Goal: Navigation & Orientation: Find specific page/section

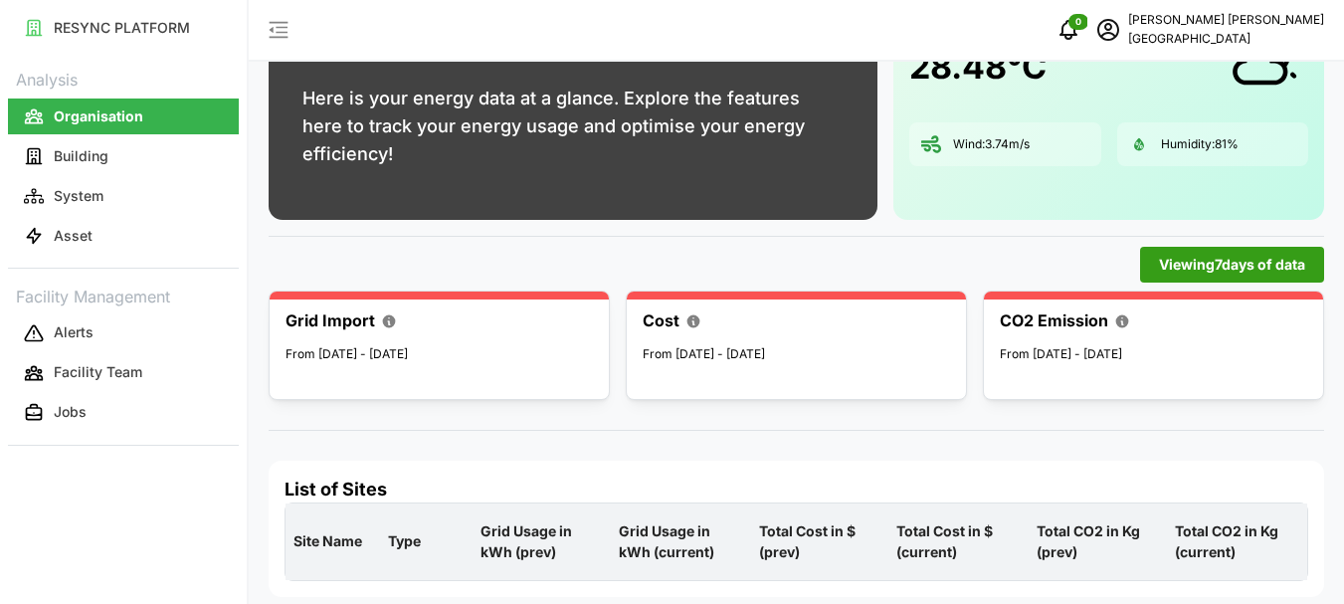
scroll to position [148, 0]
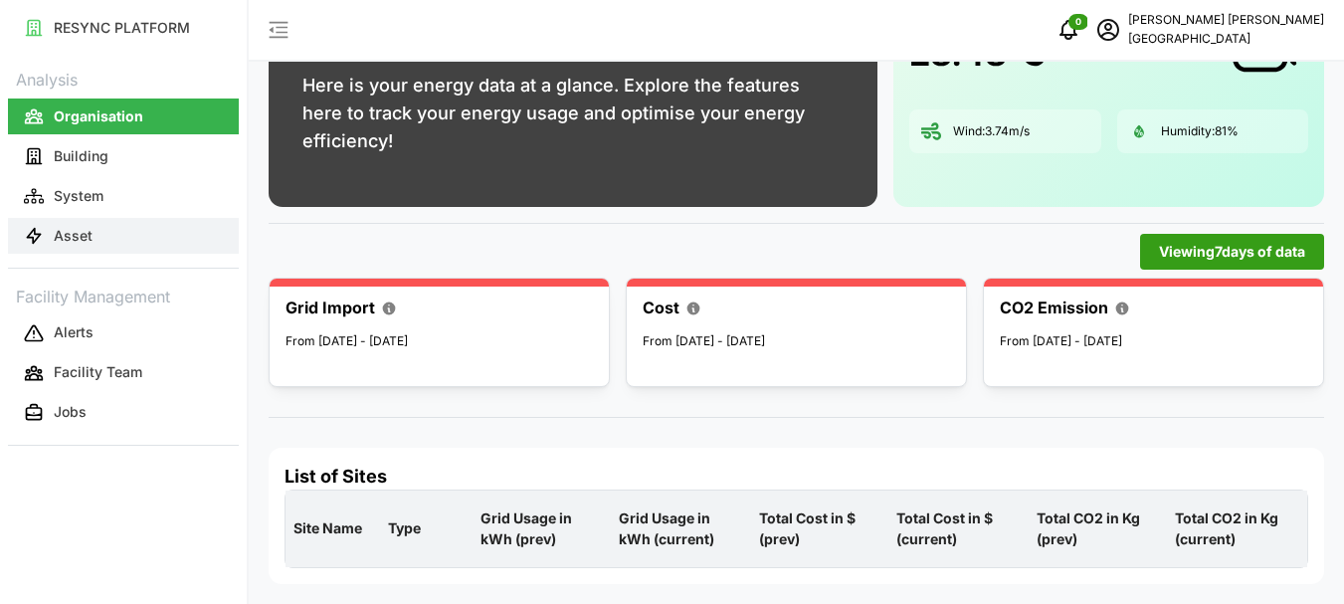
click at [64, 228] on p "Asset" at bounding box center [73, 236] width 39 height 20
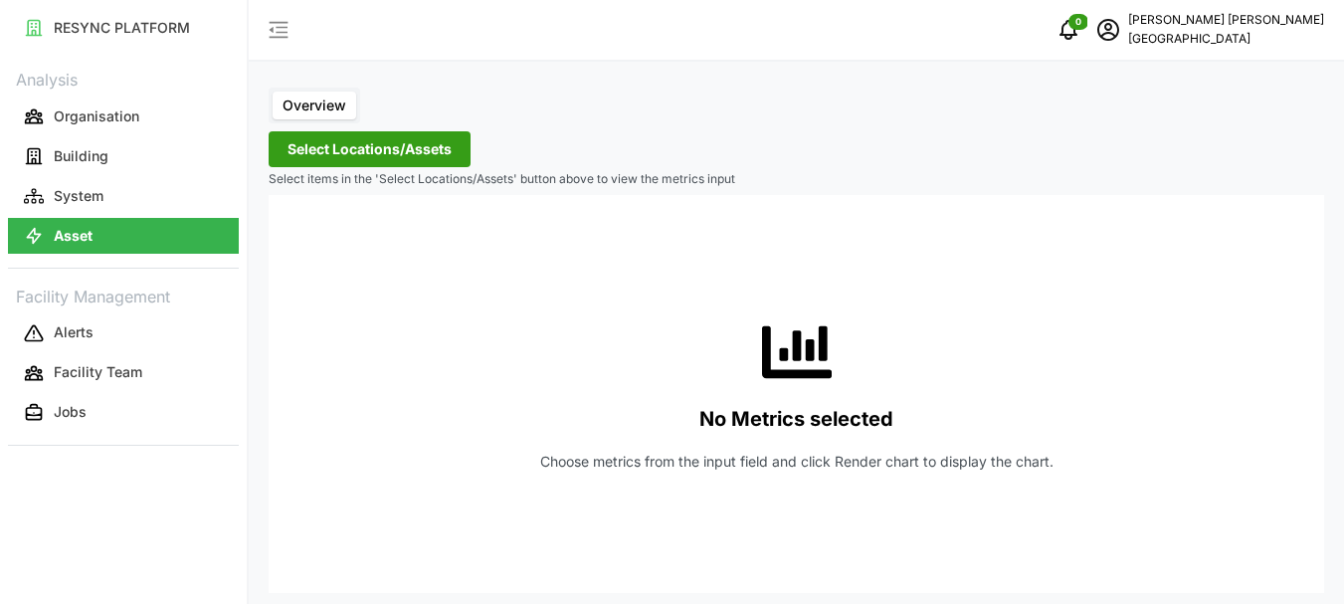
click at [358, 144] on span "Select Locations/Assets" at bounding box center [370, 149] width 164 height 34
click at [304, 148] on span "Select Locations/Assets" at bounding box center [370, 149] width 164 height 34
click at [314, 104] on span "Overview" at bounding box center [315, 105] width 64 height 17
click at [273, 92] on input "Overview" at bounding box center [273, 92] width 0 height 0
click at [281, 27] on icon "button" at bounding box center [279, 30] width 24 height 24
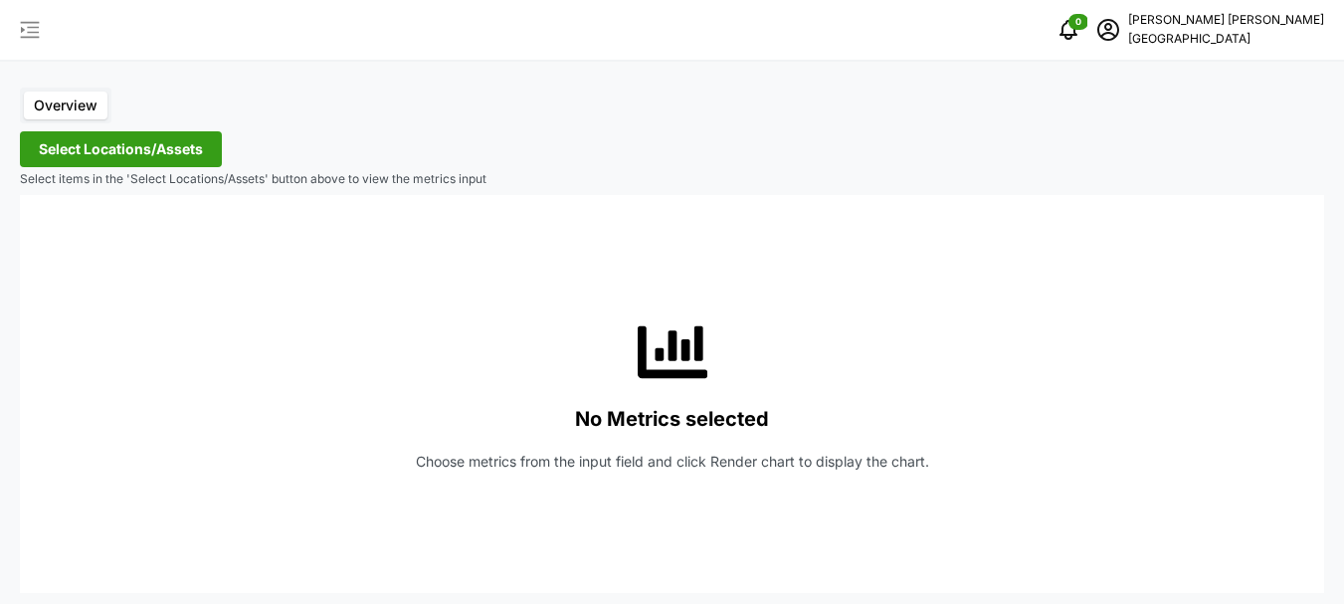
click at [25, 27] on icon "button" at bounding box center [30, 30] width 24 height 24
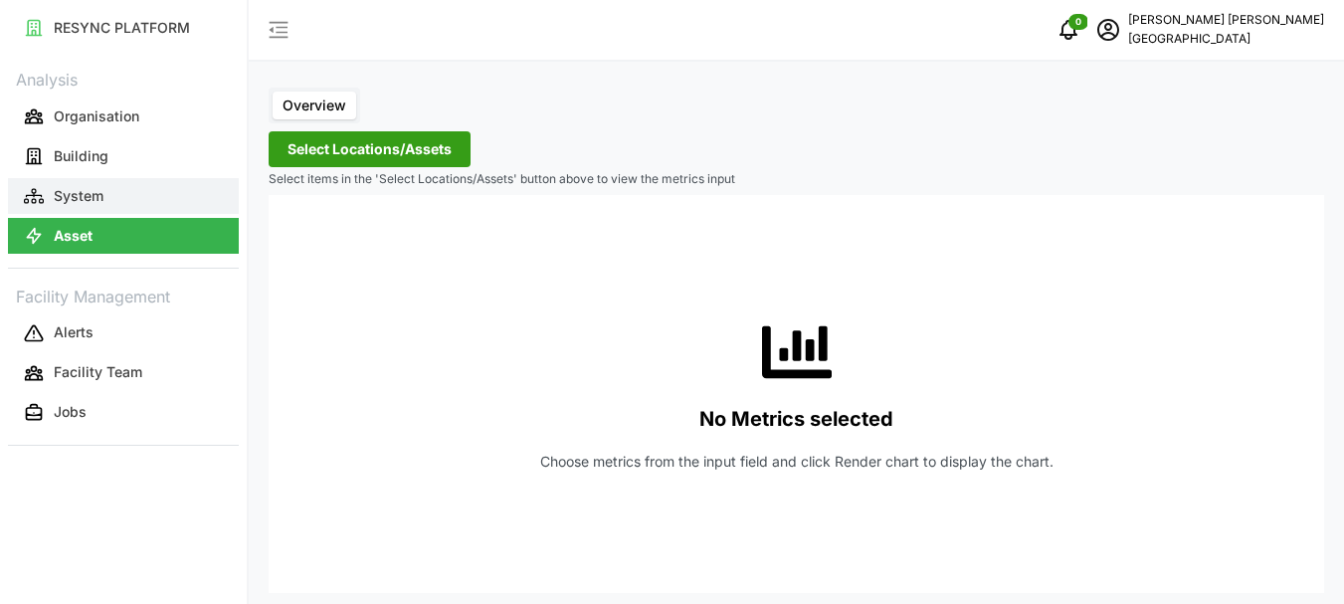
click at [78, 194] on p "System" at bounding box center [79, 196] width 50 height 20
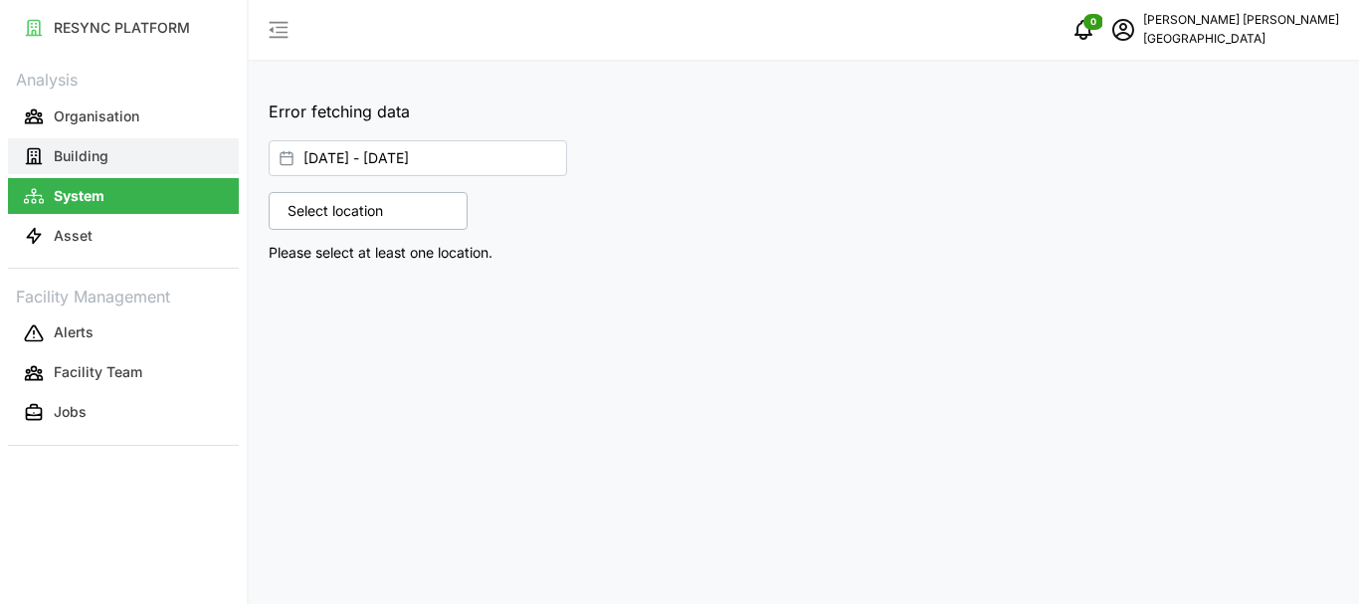
click at [76, 159] on p "Building" at bounding box center [81, 156] width 55 height 20
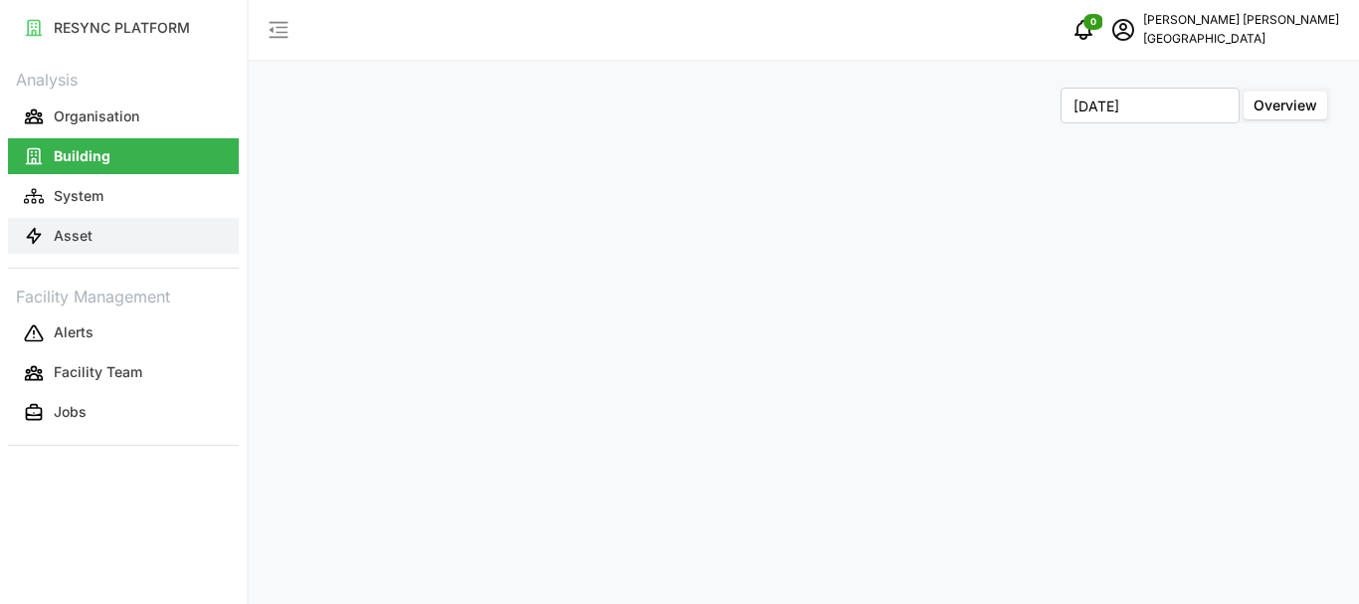
click at [76, 236] on p "Asset" at bounding box center [73, 236] width 39 height 20
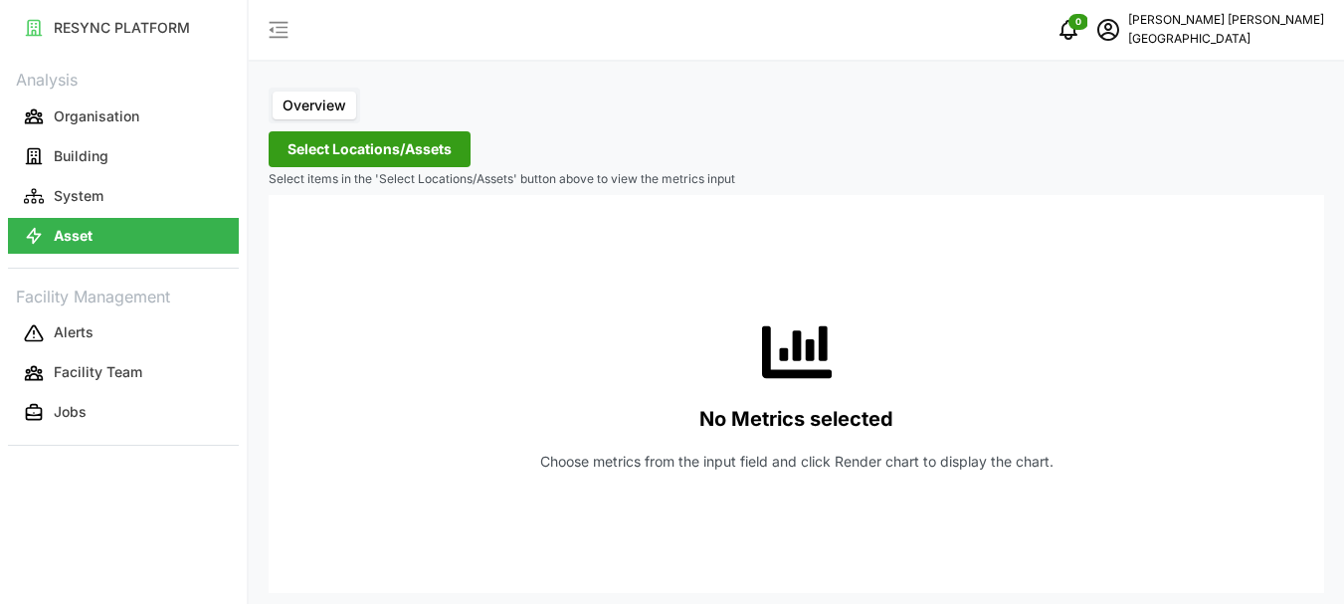
click at [354, 157] on span "Select Locations/Assets" at bounding box center [370, 149] width 164 height 34
click at [96, 120] on p "Organisation" at bounding box center [97, 116] width 86 height 20
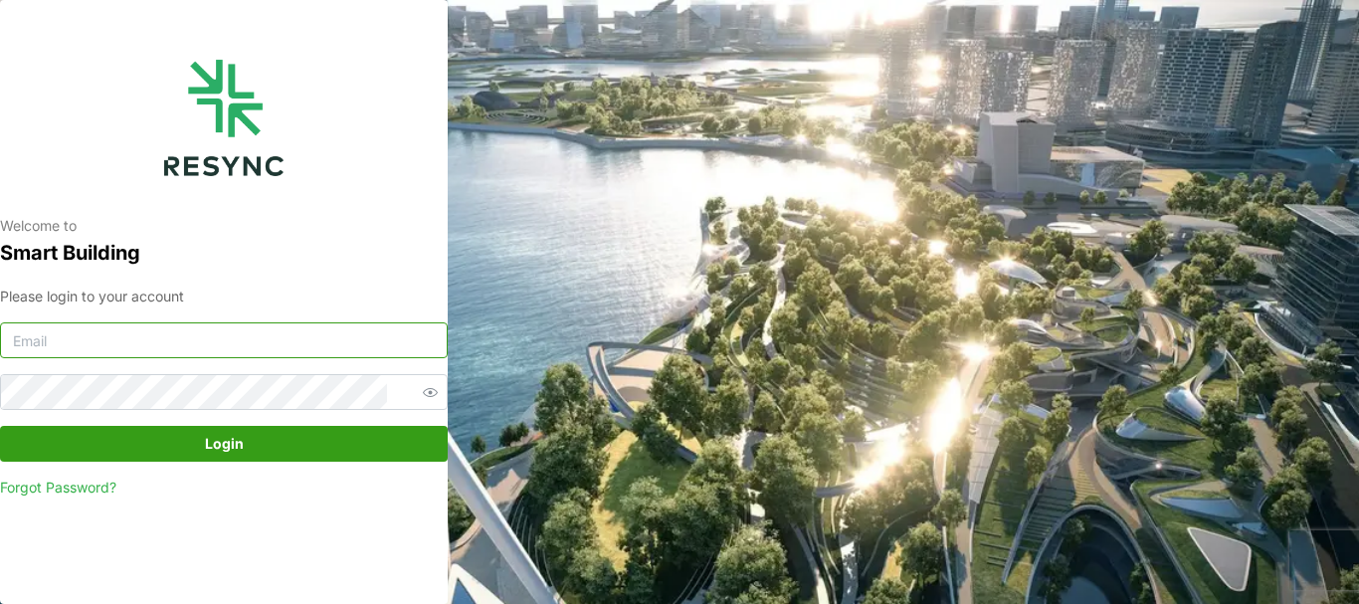
type input "chandramohan@primustech.com.sg"
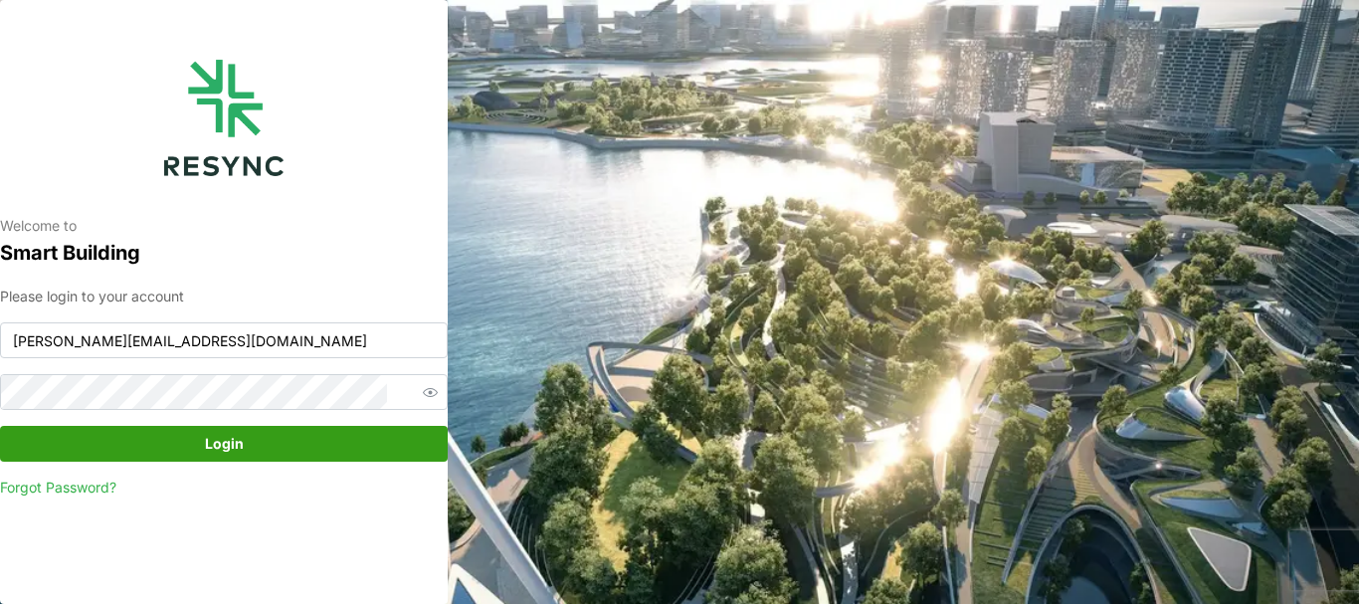
click at [423, 389] on icon "button" at bounding box center [430, 392] width 15 height 9
click at [228, 439] on span "Login" at bounding box center [224, 444] width 39 height 34
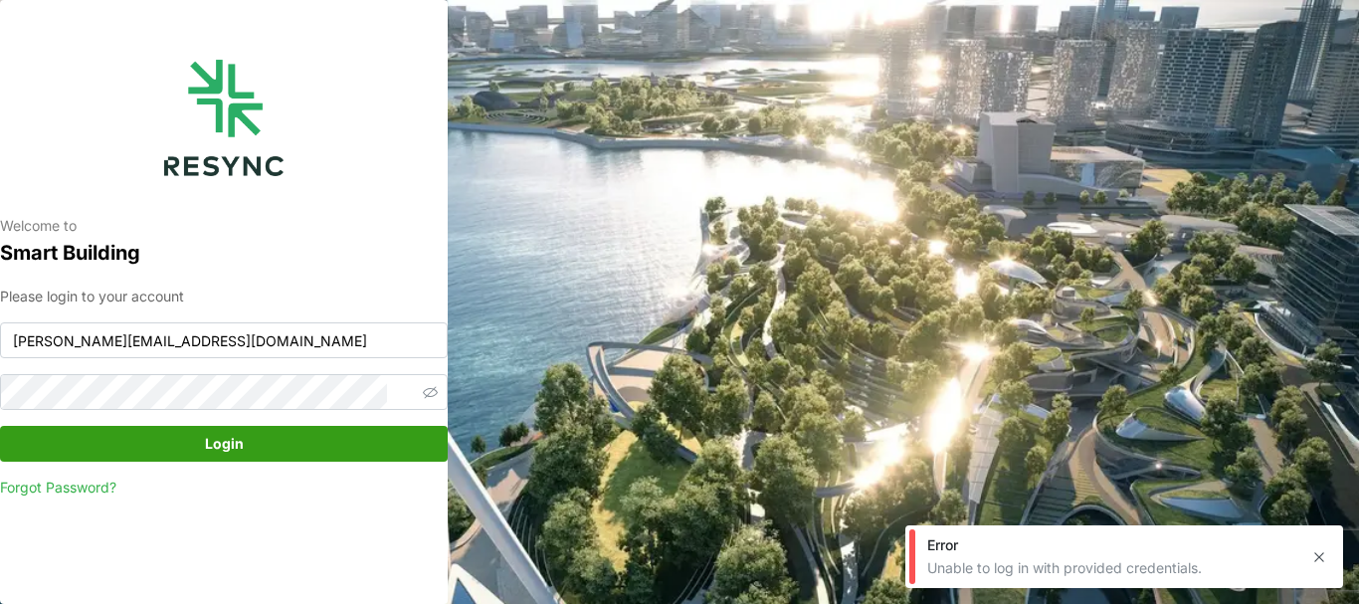
click at [1323, 559] on icon "button" at bounding box center [1319, 557] width 16 height 16
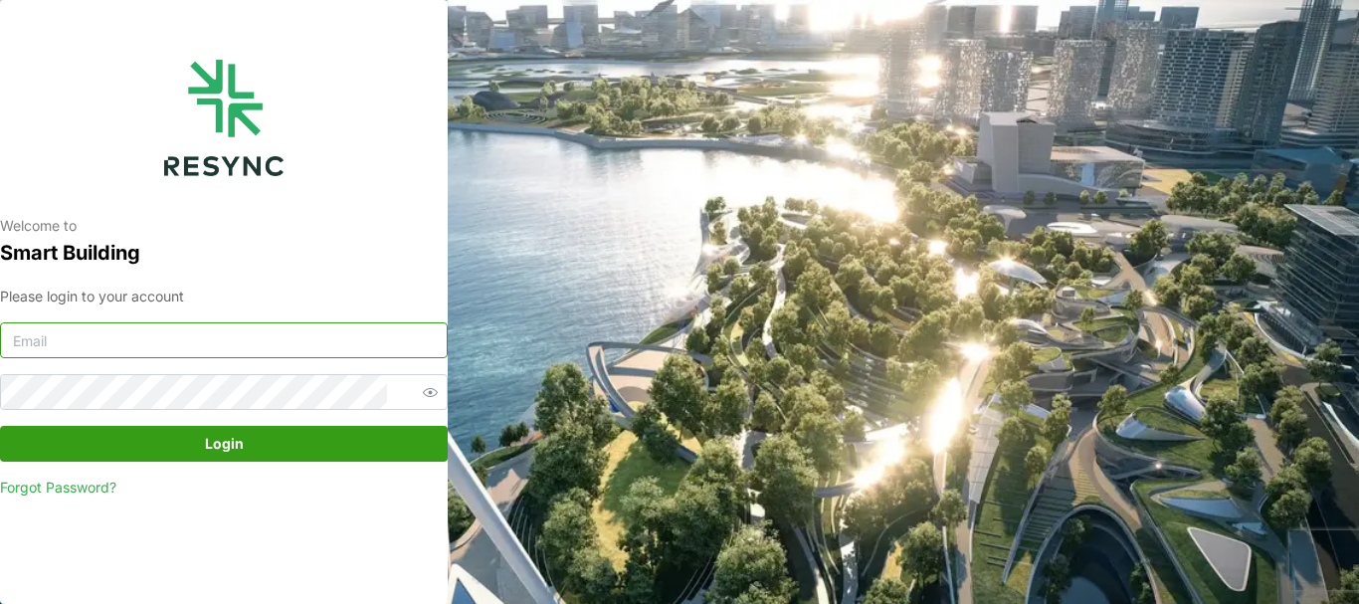
type input "[PERSON_NAME][EMAIL_ADDRESS][DOMAIN_NAME]"
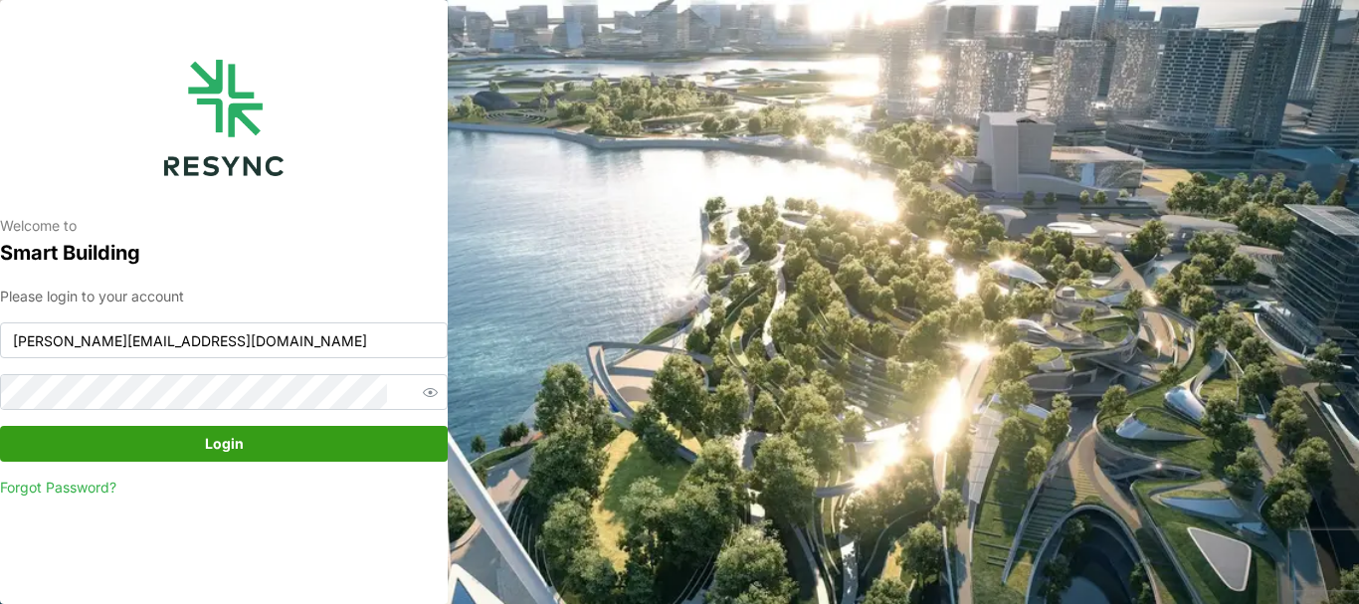
click at [423, 389] on icon "button" at bounding box center [430, 392] width 15 height 9
click at [0, 426] on button "Login" at bounding box center [224, 444] width 448 height 36
